Goal: Task Accomplishment & Management: Complete application form

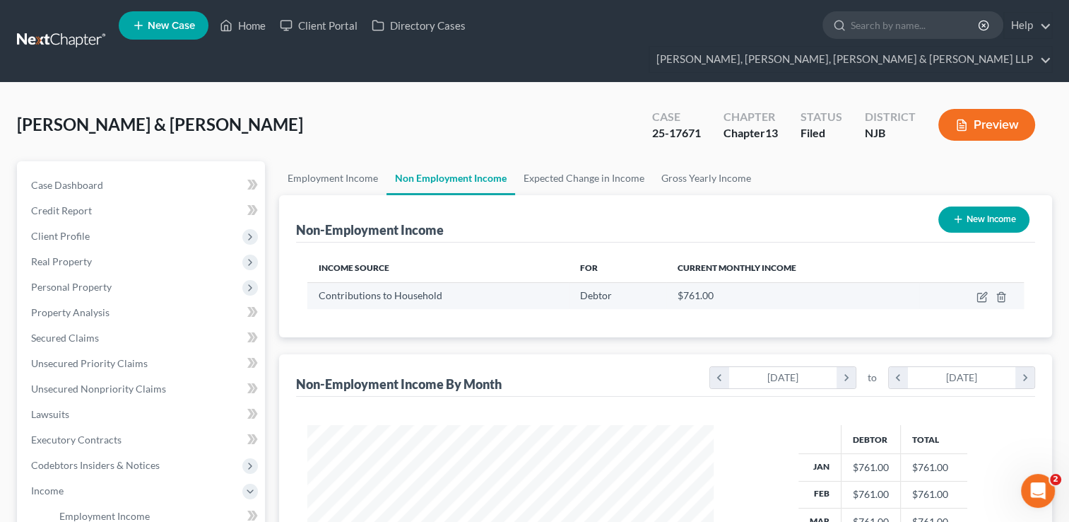
scroll to position [252, 435]
click at [253, 24] on link "Home" at bounding box center [243, 25] width 60 height 25
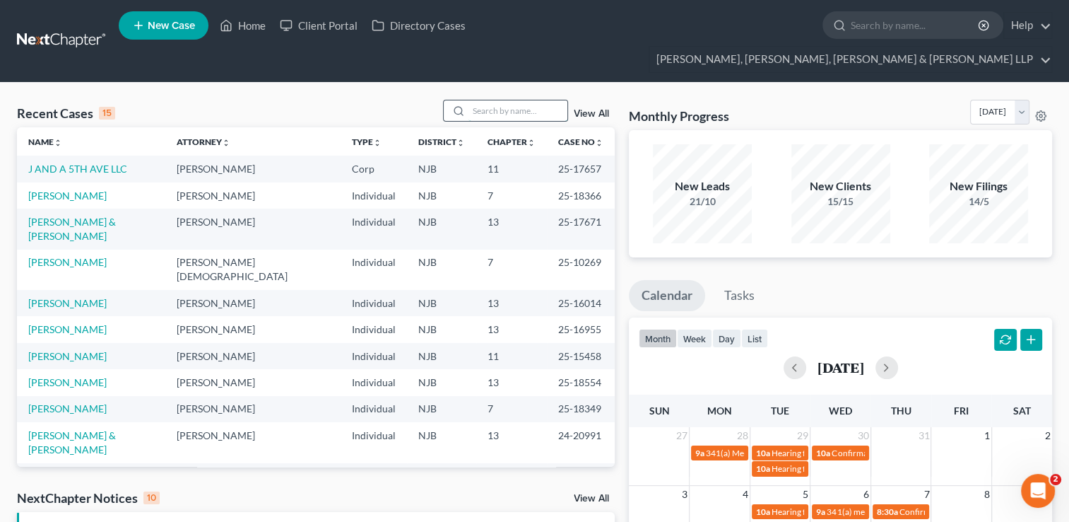
click at [531, 100] on input "search" at bounding box center [518, 110] width 99 height 20
type input "orlando"
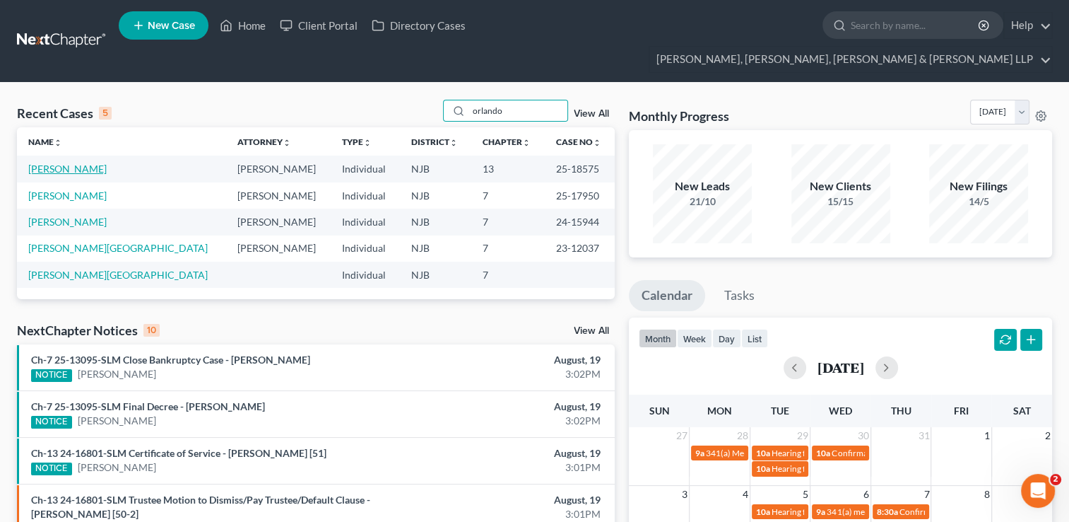
click at [63, 163] on link "[PERSON_NAME]" at bounding box center [67, 169] width 78 height 12
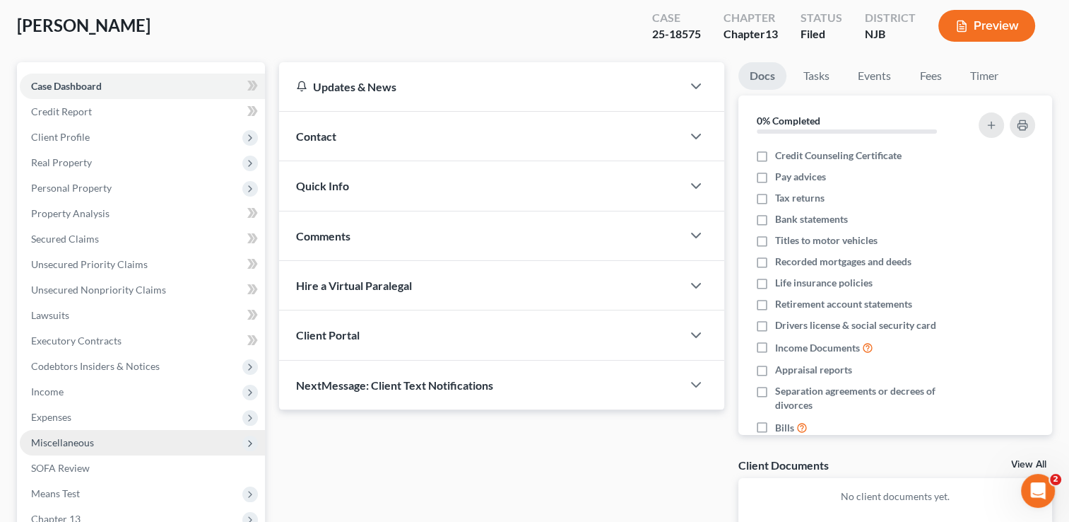
scroll to position [212, 0]
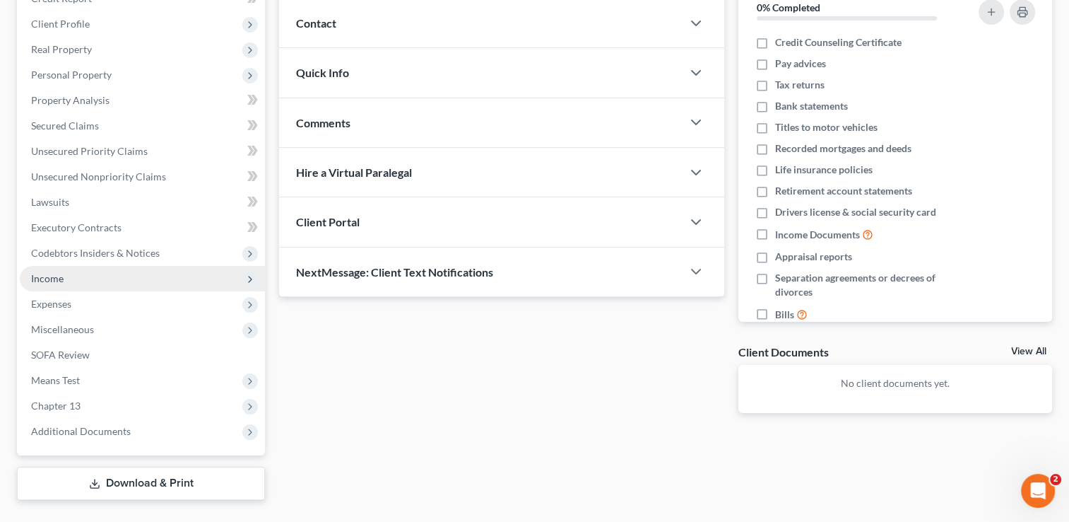
click at [78, 266] on span "Income" at bounding box center [142, 278] width 245 height 25
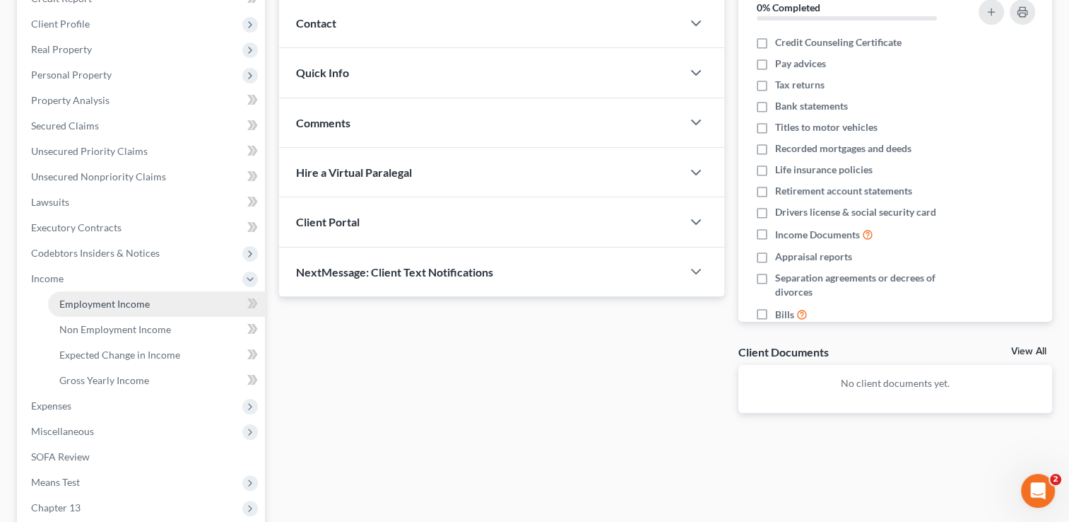
click at [100, 298] on span "Employment Income" at bounding box center [104, 304] width 90 height 12
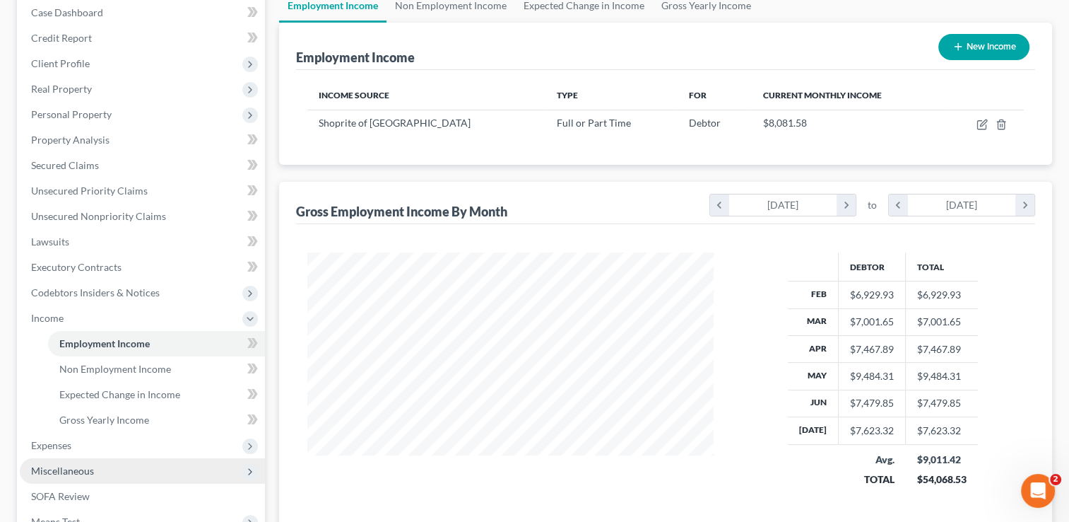
scroll to position [212, 0]
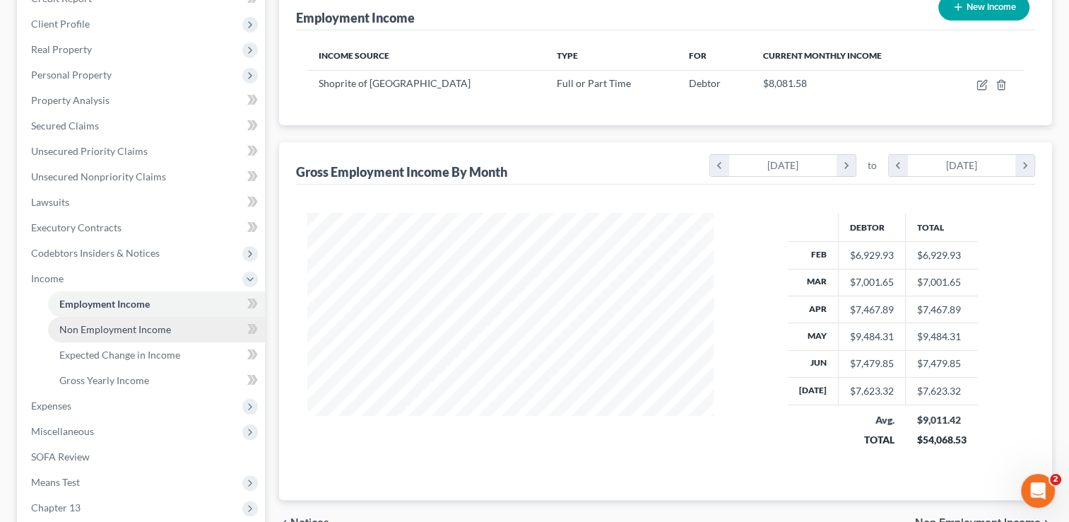
click at [153, 323] on span "Non Employment Income" at bounding box center [115, 329] width 112 height 12
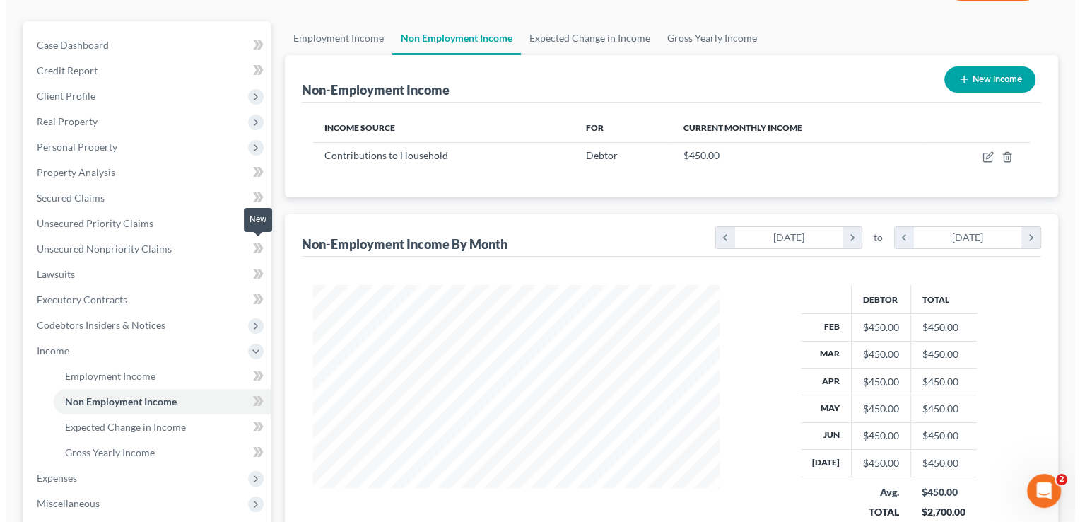
scroll to position [141, 0]
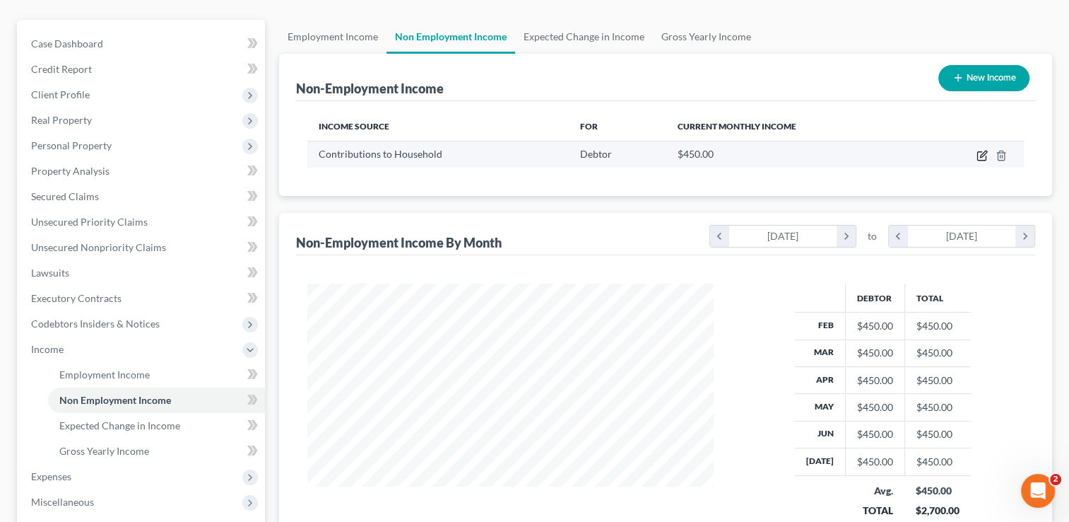
click at [982, 150] on icon "button" at bounding box center [982, 155] width 11 height 11
select select "8"
select select "0"
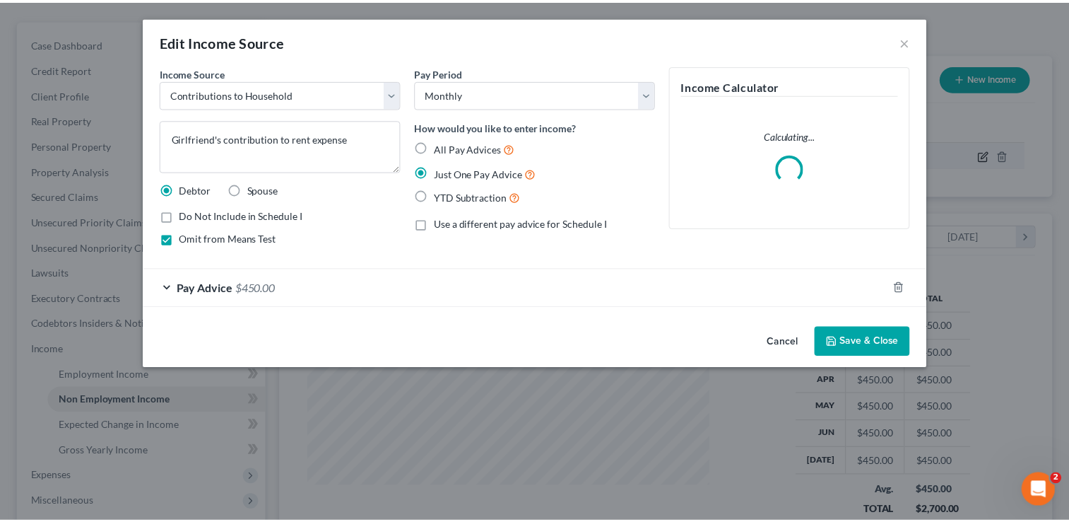
scroll to position [252, 438]
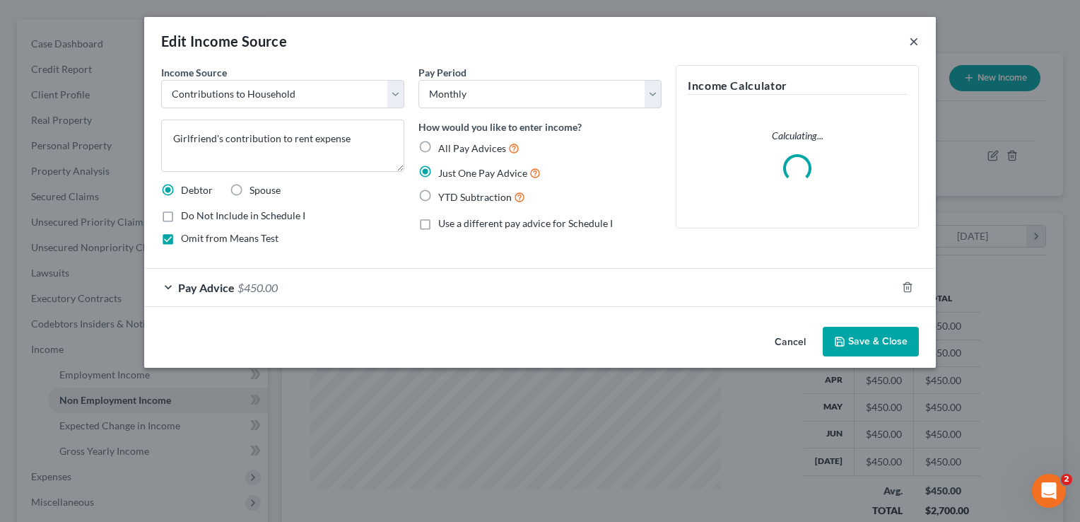
drag, startPoint x: 917, startPoint y: 40, endPoint x: 717, endPoint y: 127, distance: 218.1
click at [917, 40] on button "×" at bounding box center [914, 41] width 10 height 17
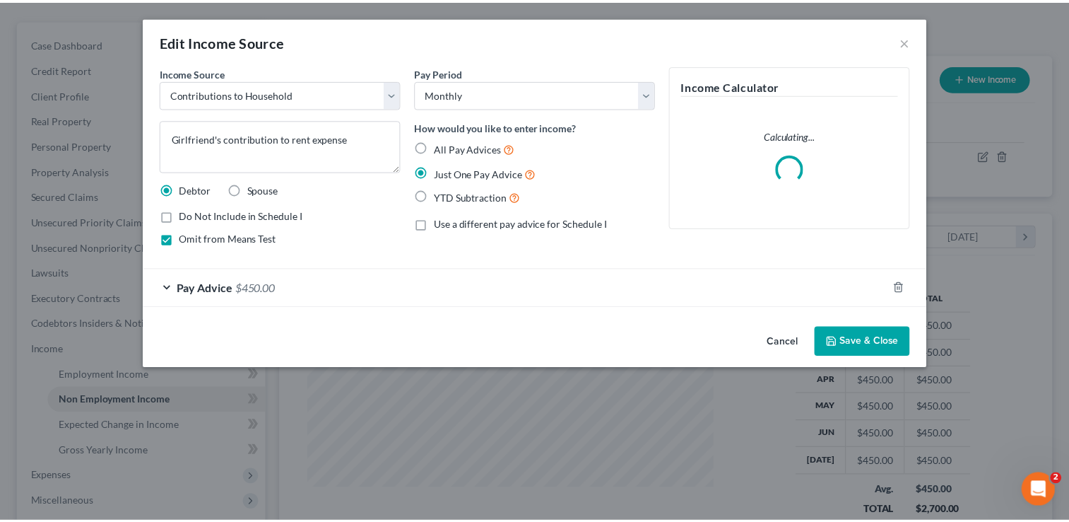
scroll to position [706467, 706285]
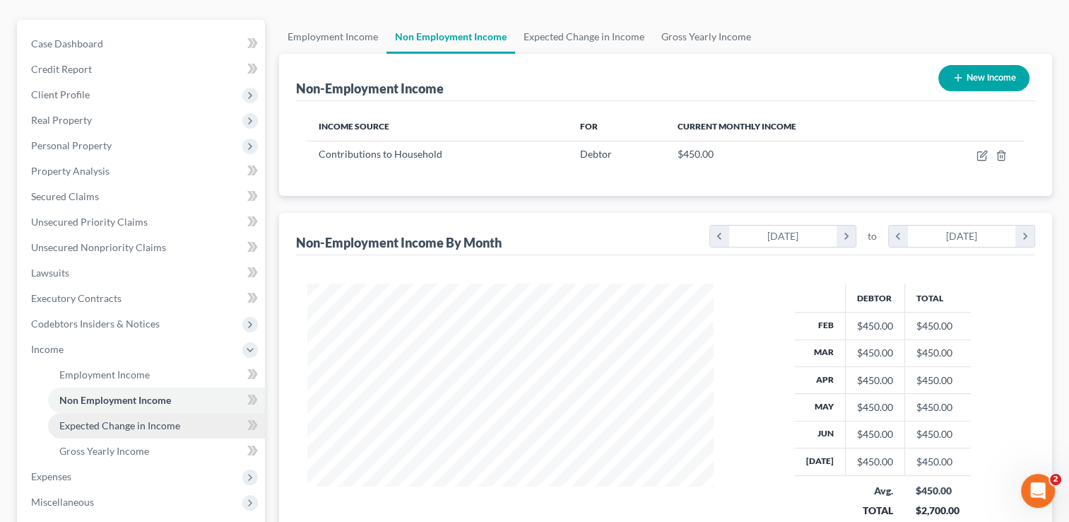
click at [179, 413] on link "Expected Change in Income" at bounding box center [156, 425] width 217 height 25
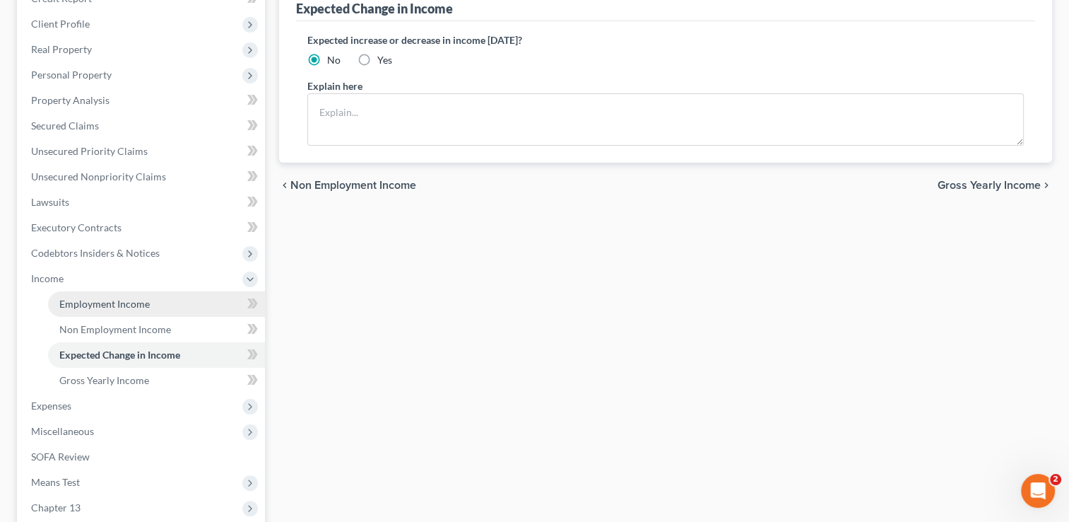
click at [150, 291] on link "Employment Income" at bounding box center [156, 303] width 217 height 25
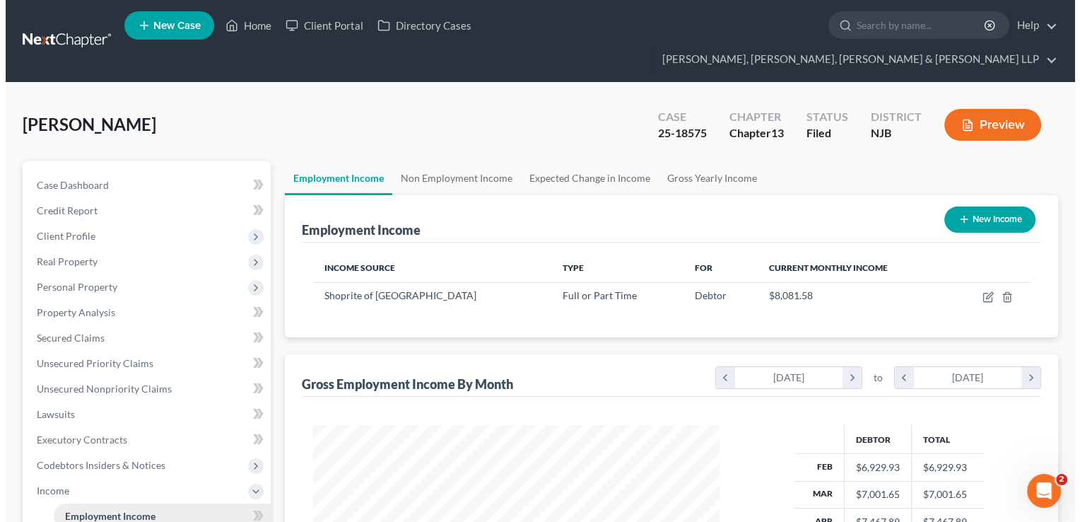
scroll to position [252, 435]
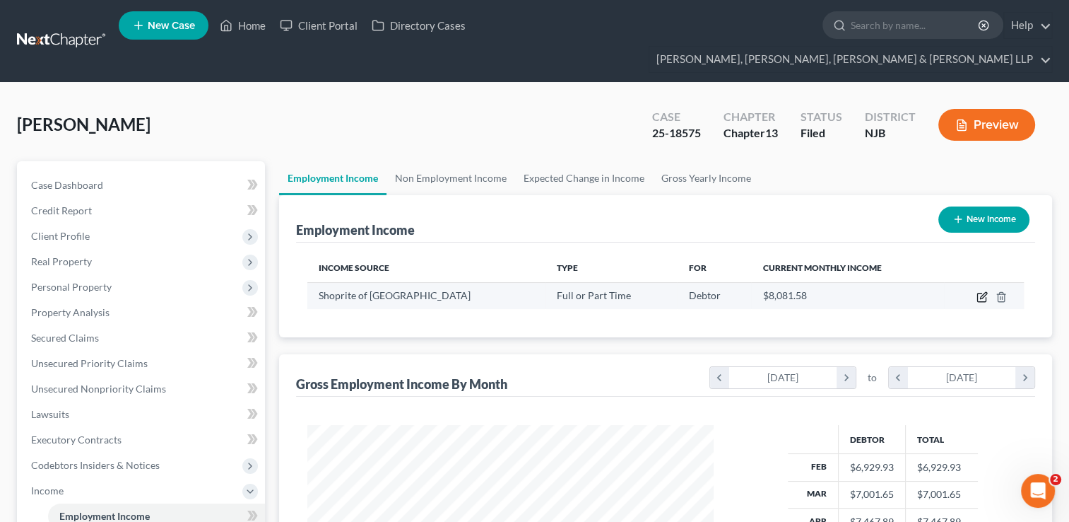
click at [987, 291] on icon "button" at bounding box center [982, 296] width 11 height 11
select select "0"
select select "33"
select select "0"
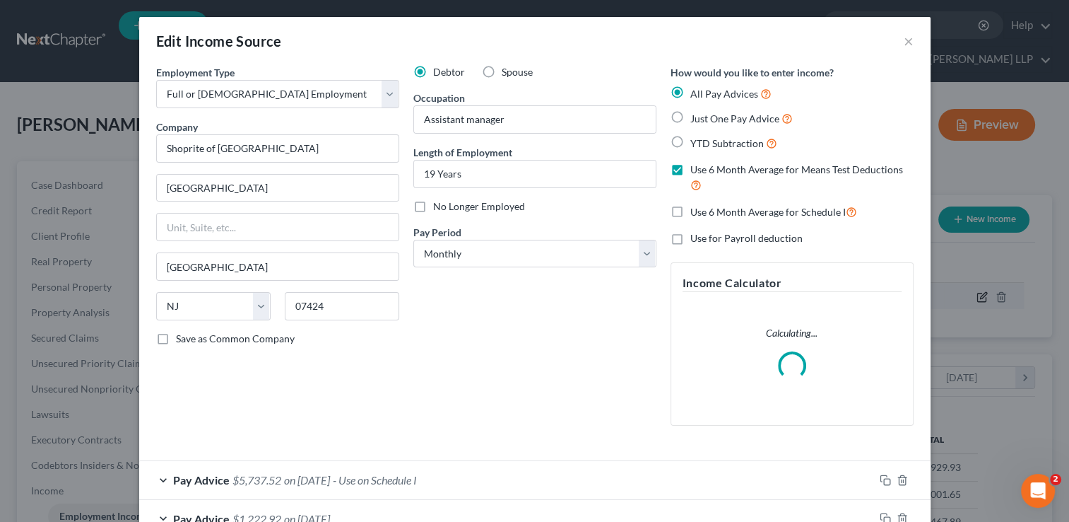
scroll to position [252, 438]
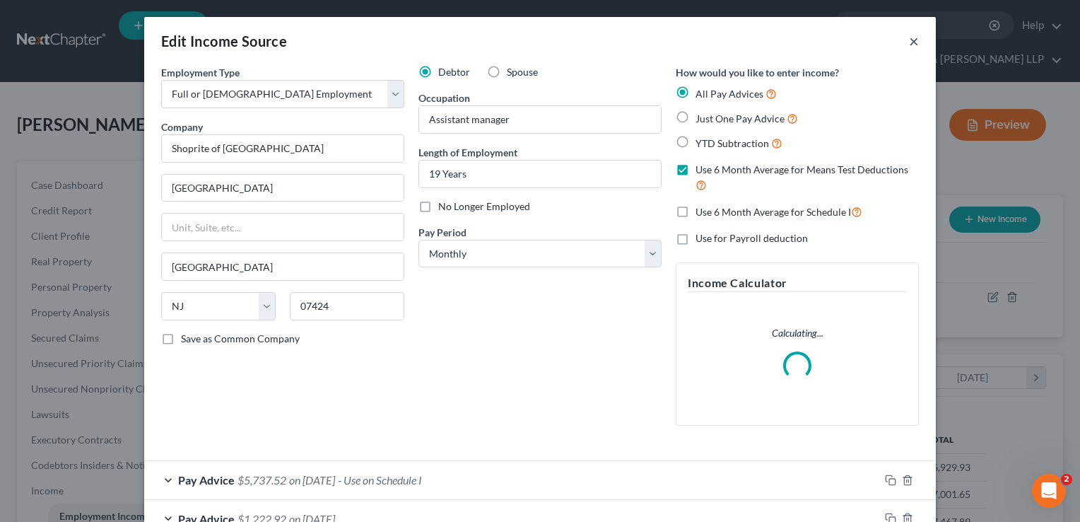
click at [910, 41] on button "×" at bounding box center [914, 41] width 10 height 17
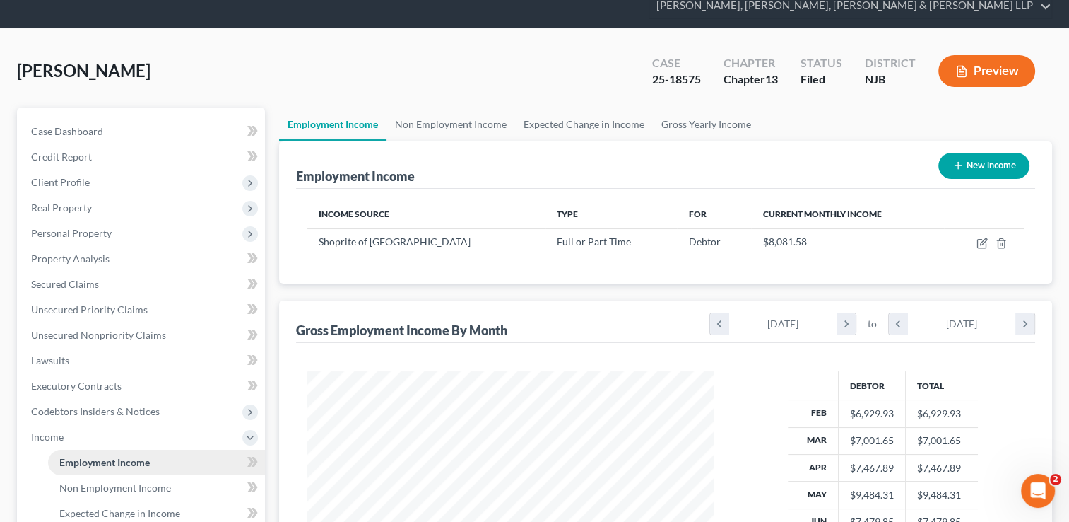
scroll to position [141, 0]
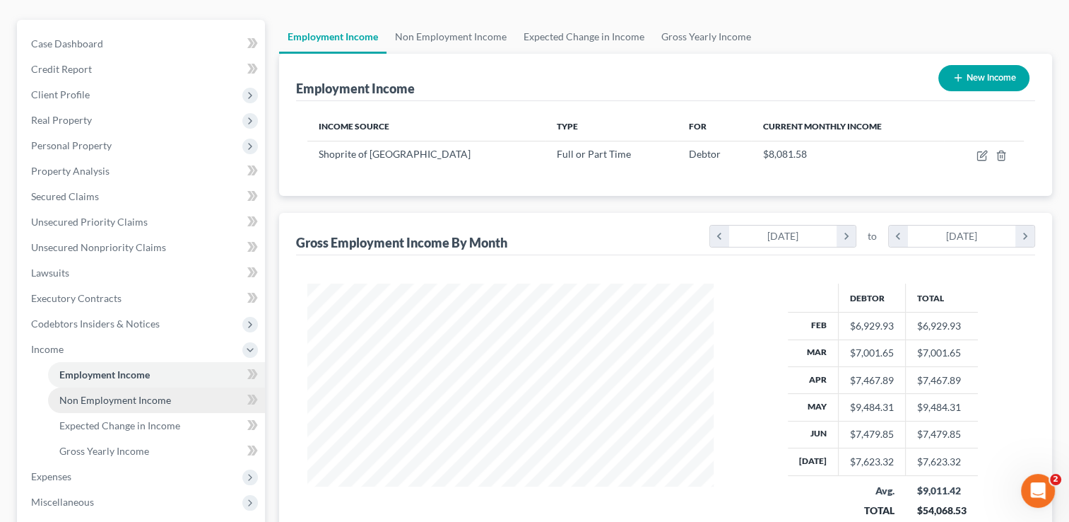
click at [148, 394] on span "Non Employment Income" at bounding box center [115, 400] width 112 height 12
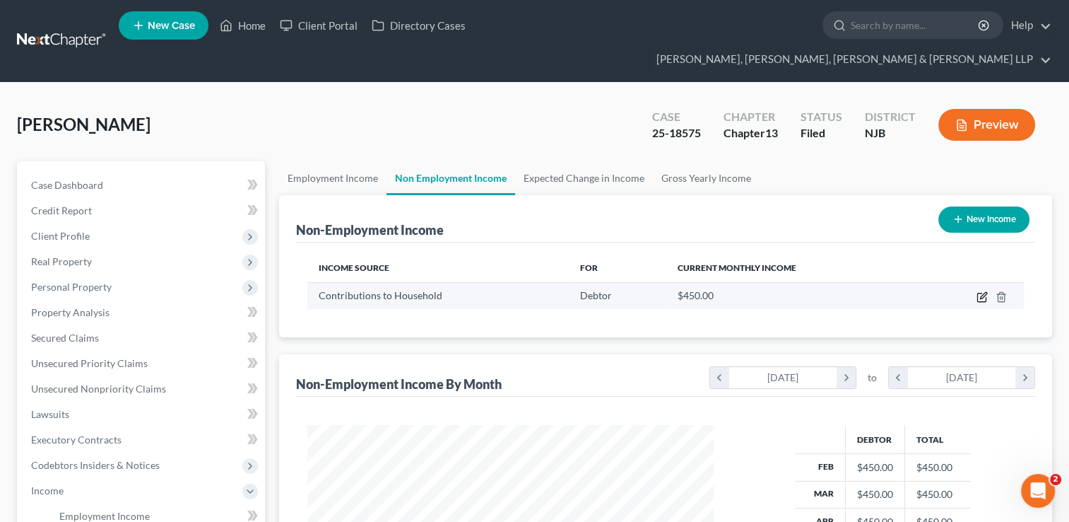
click at [981, 292] on icon "button" at bounding box center [983, 295] width 6 height 6
select select "8"
select select "0"
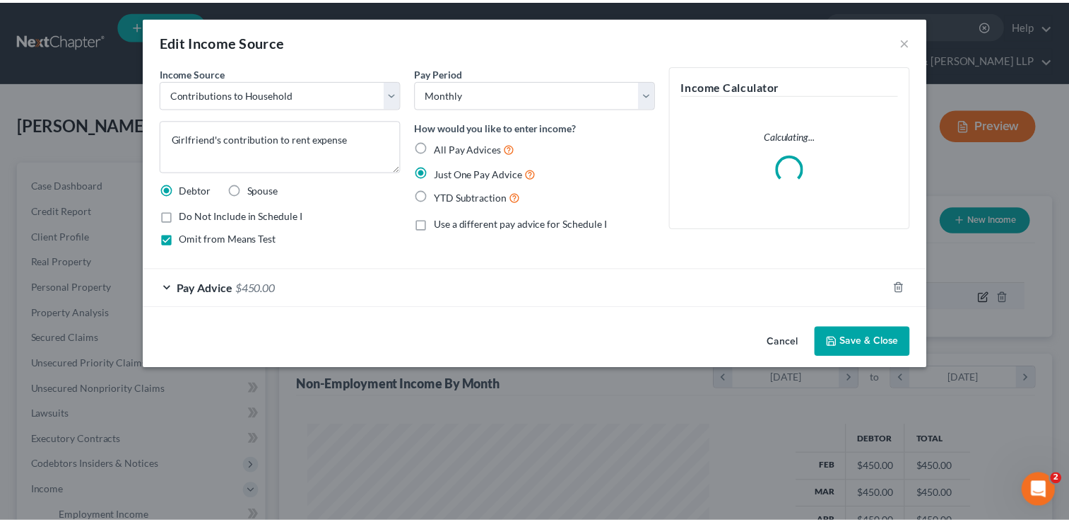
scroll to position [252, 438]
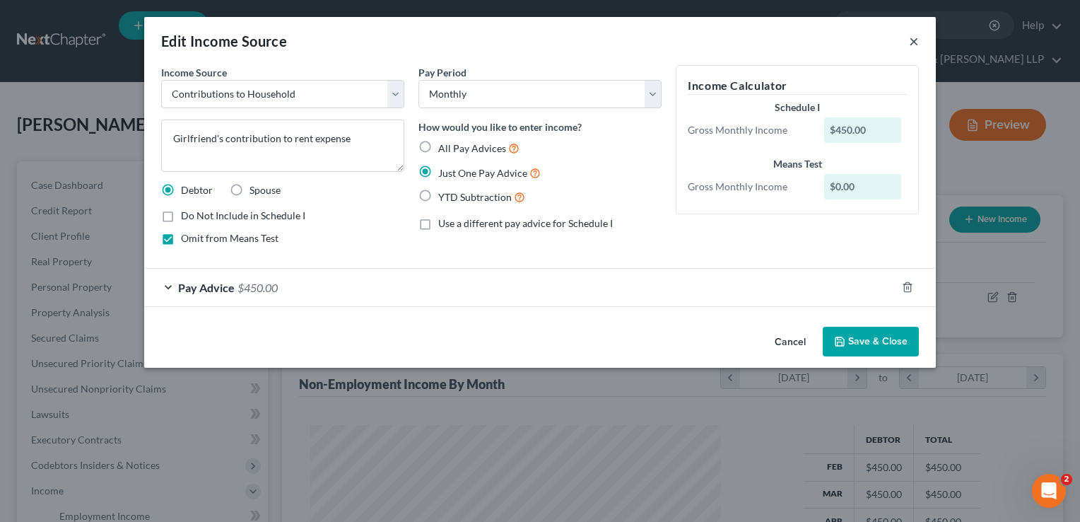
click at [915, 39] on button "×" at bounding box center [914, 41] width 10 height 17
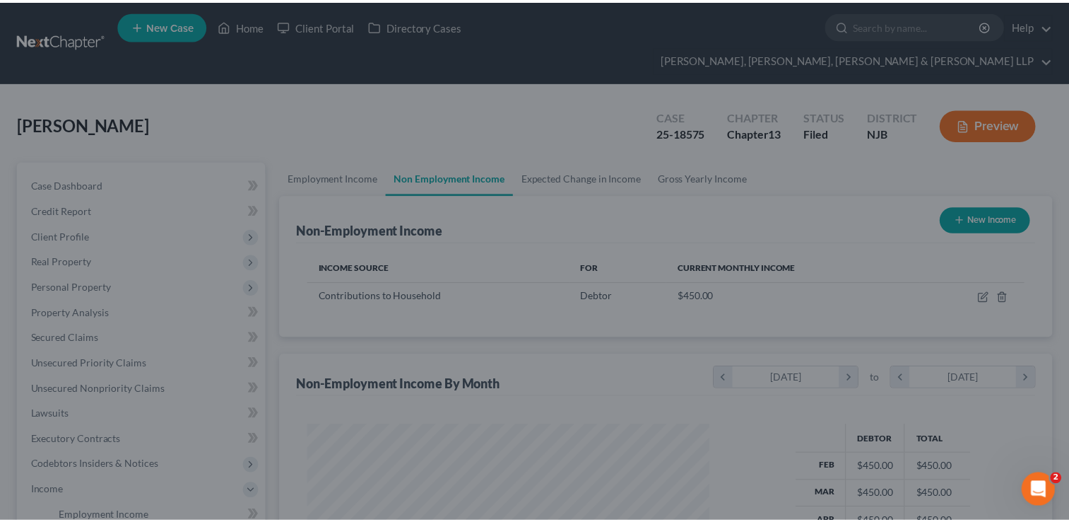
scroll to position [706467, 706285]
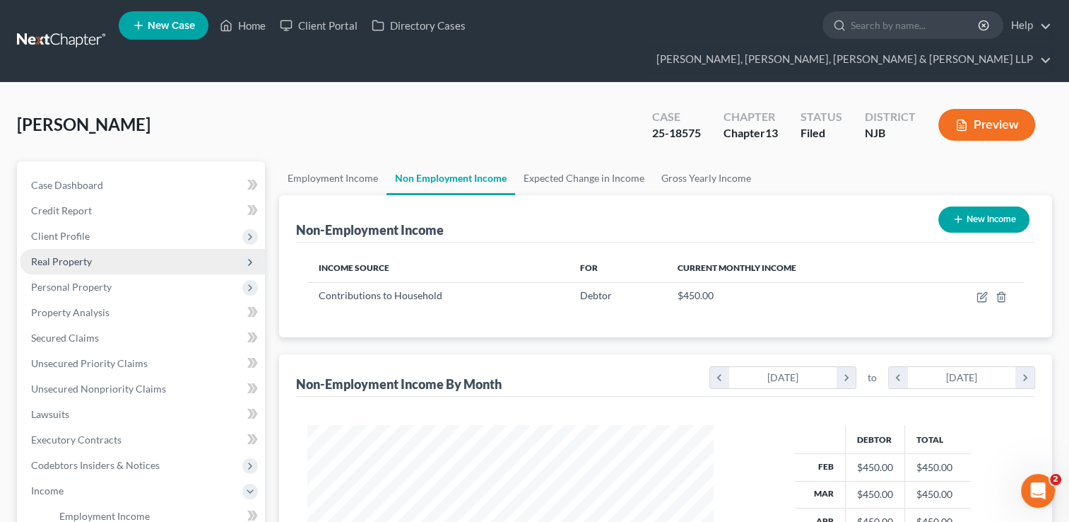
click at [71, 255] on span "Real Property" at bounding box center [61, 261] width 61 height 12
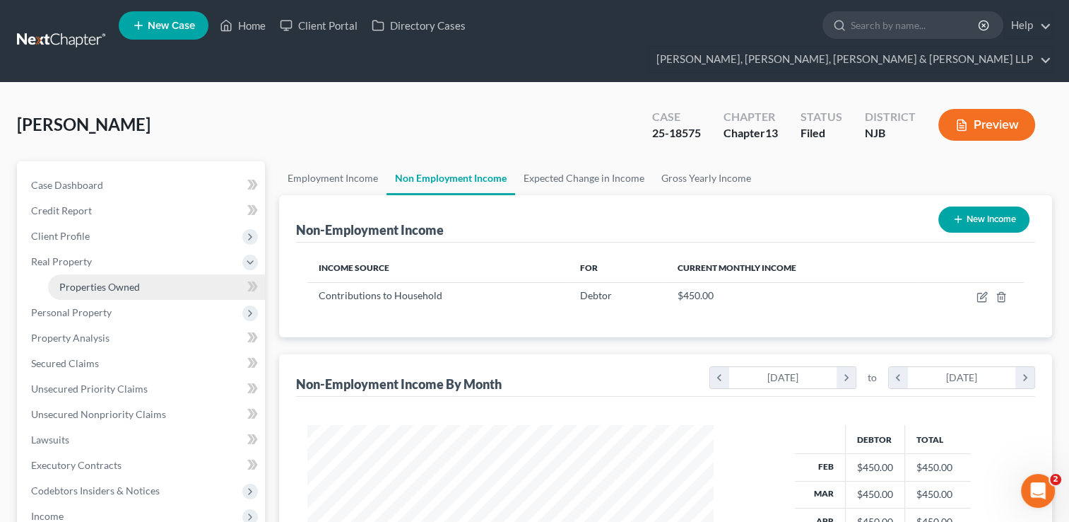
click at [88, 281] on span "Properties Owned" at bounding box center [99, 287] width 81 height 12
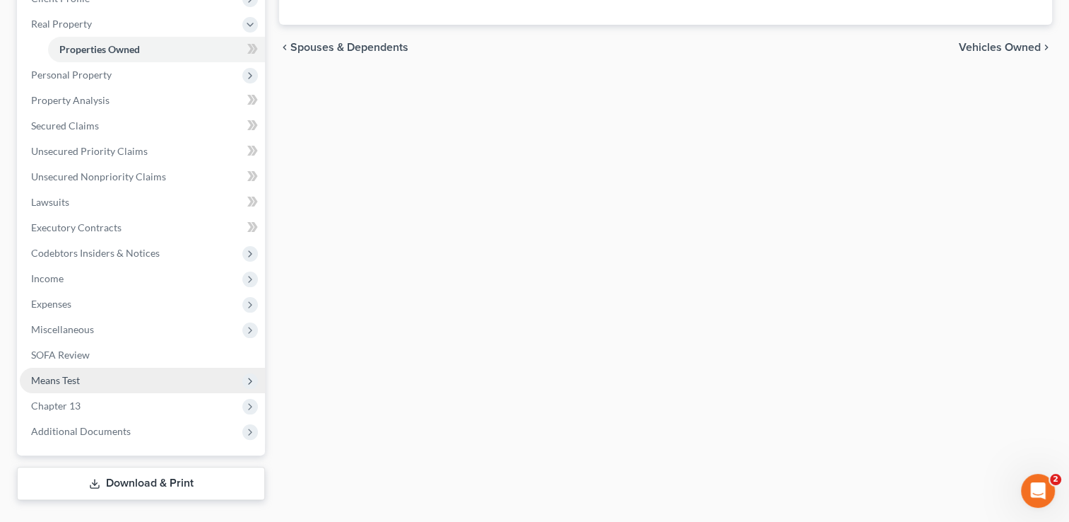
scroll to position [242, 0]
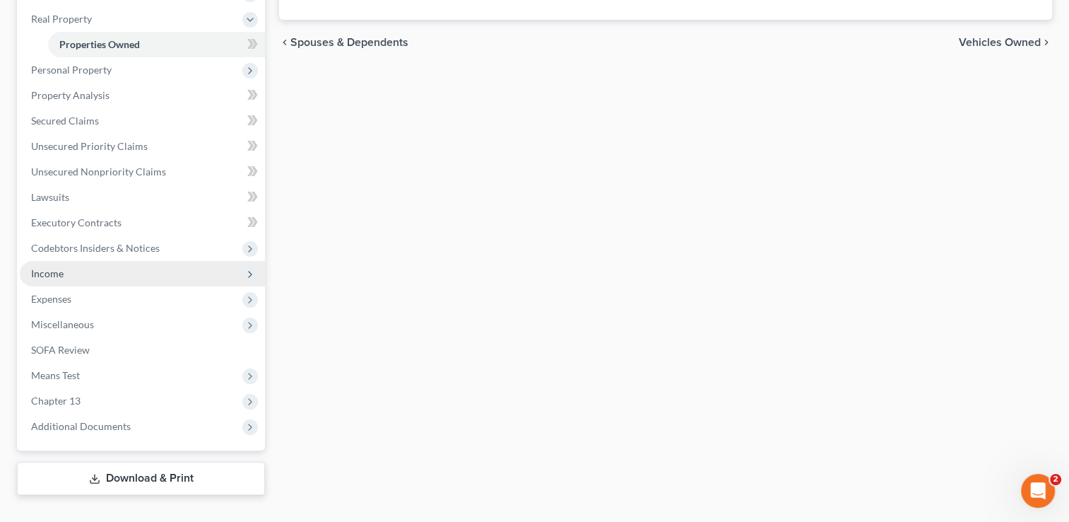
click at [69, 261] on span "Income" at bounding box center [142, 273] width 245 height 25
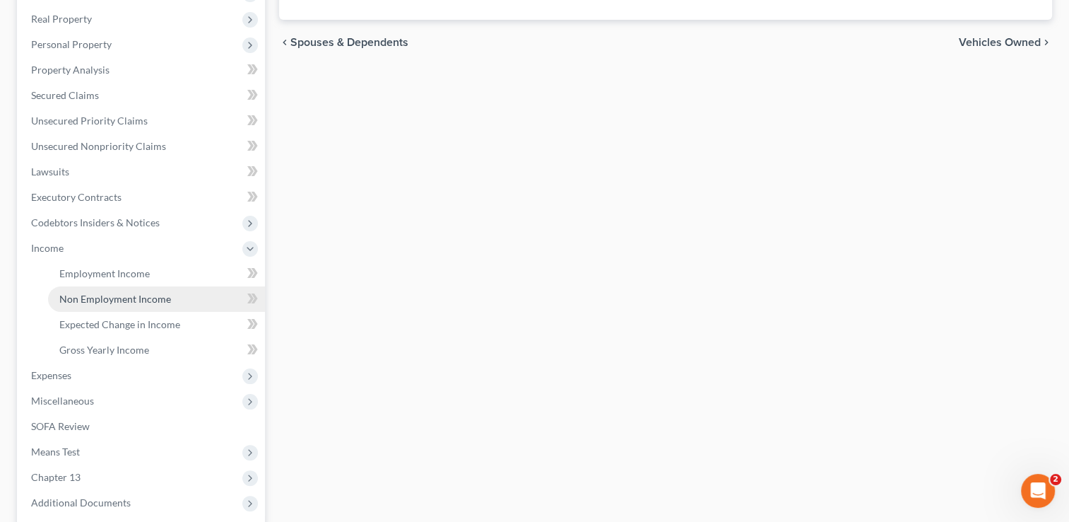
click at [167, 293] on span "Non Employment Income" at bounding box center [115, 299] width 112 height 12
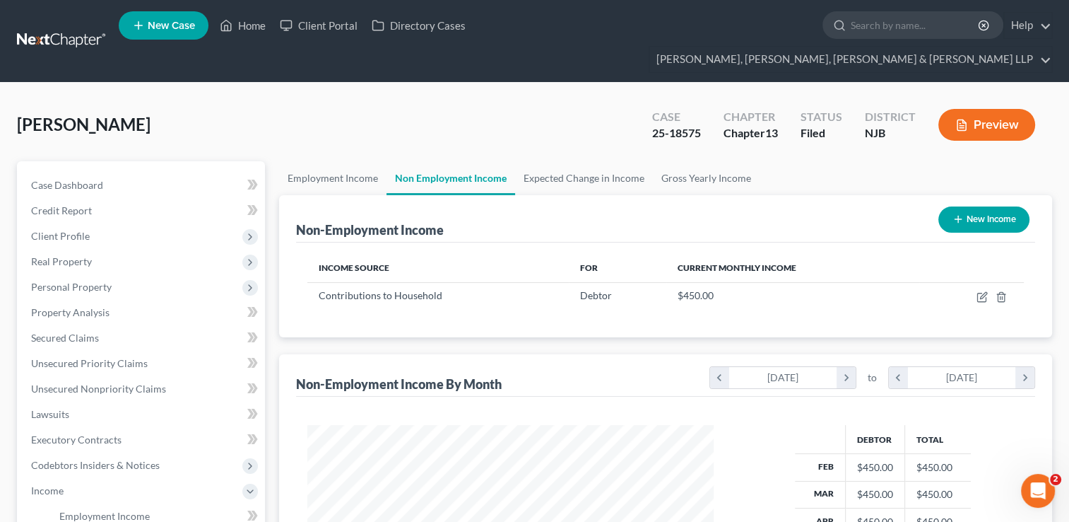
scroll to position [252, 435]
click at [547, 202] on div "Non-Employment Income New Income" at bounding box center [665, 218] width 739 height 47
